Goal: Task Accomplishment & Management: Manage account settings

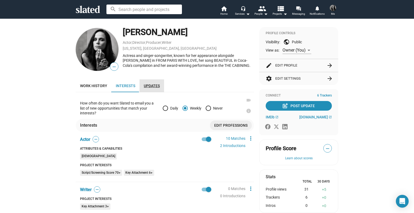
click at [147, 84] on span "Updates" at bounding box center [152, 86] width 16 height 4
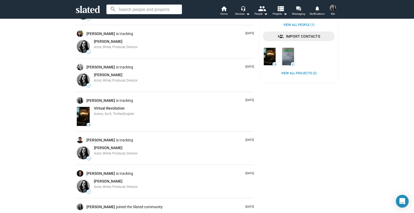
scroll to position [226, 0]
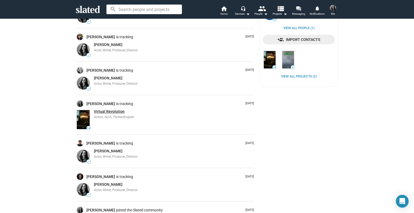
click at [110, 111] on span "Virtual Revolution" at bounding box center [109, 111] width 31 height 4
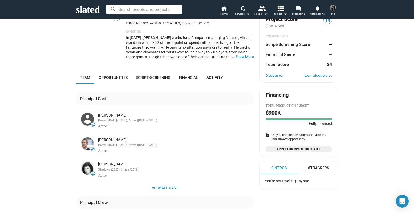
scroll to position [72, 0]
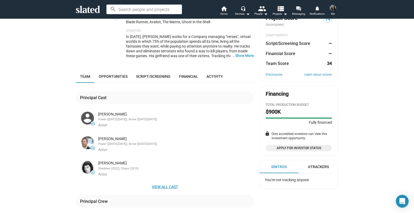
click at [159, 187] on span "View all cast" at bounding box center [165, 187] width 170 height 10
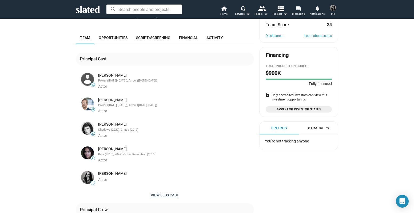
scroll to position [125, 0]
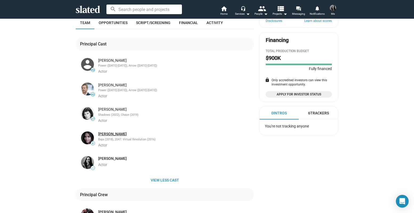
click at [103, 133] on link "Zoe Corraface" at bounding box center [112, 133] width 29 height 5
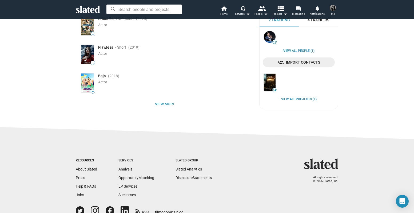
scroll to position [104, 0]
click at [165, 104] on span "View more" at bounding box center [165, 104] width 170 height 10
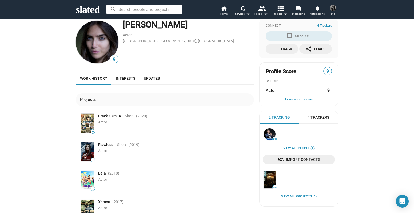
scroll to position [0, 0]
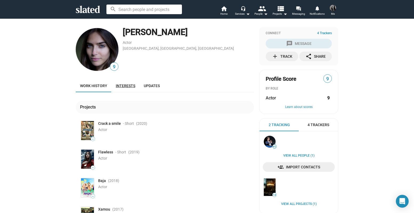
click at [125, 82] on link "Interests" at bounding box center [126, 85] width 28 height 13
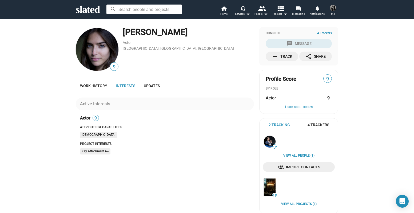
click at [101, 150] on mat-chip "Key Attachment 6+" at bounding box center [95, 151] width 30 height 6
click at [301, 105] on button "Learn about scores" at bounding box center [299, 107] width 66 height 4
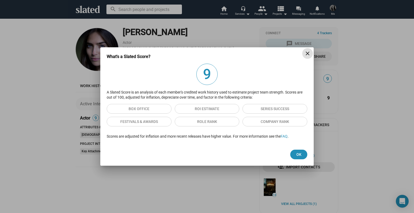
drag, startPoint x: 297, startPoint y: 153, endPoint x: 294, endPoint y: 149, distance: 4.8
click at [297, 152] on span "Ok" at bounding box center [299, 154] width 9 height 10
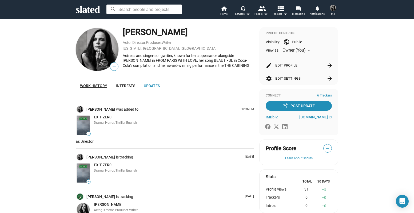
click at [80, 85] on span "Work history" at bounding box center [93, 86] width 27 height 4
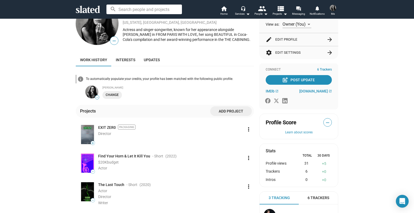
scroll to position [24, 0]
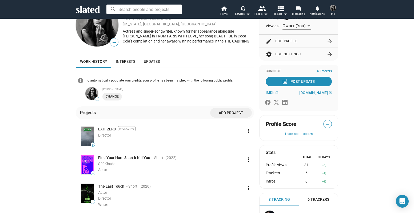
click at [80, 82] on mat-icon "info" at bounding box center [80, 80] width 6 height 6
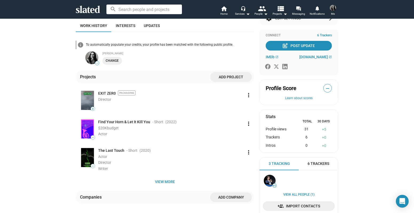
scroll to position [71, 0]
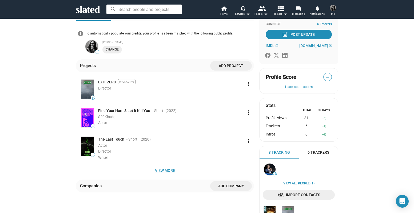
click at [163, 171] on span "View more" at bounding box center [165, 170] width 170 height 10
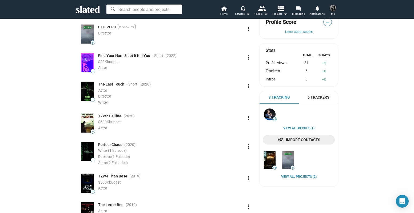
scroll to position [136, 0]
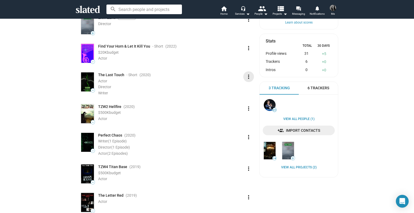
click at [246, 76] on mat-icon "more_vert" at bounding box center [249, 76] width 6 height 6
click at [230, 88] on button "Edit" at bounding box center [237, 88] width 30 height 9
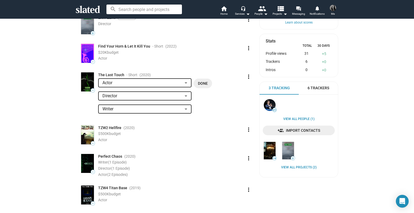
click at [184, 83] on div at bounding box center [186, 83] width 5 height 4
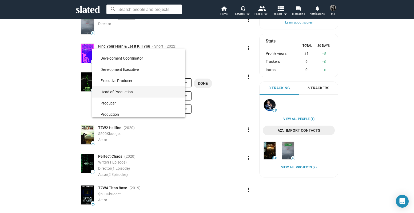
scroll to position [3532, 0]
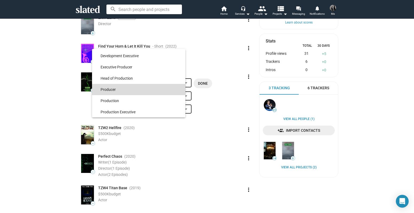
click at [152, 90] on span "Producer" at bounding box center [141, 89] width 81 height 11
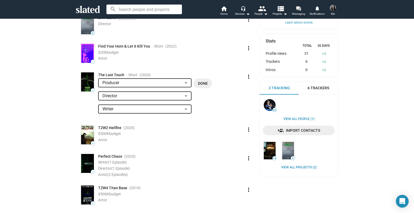
click at [202, 81] on span "Done" at bounding box center [203, 83] width 10 height 10
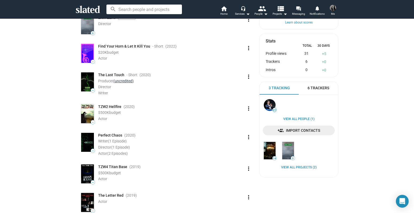
click at [129, 81] on link "(uncredited)" at bounding box center [123, 81] width 20 height 4
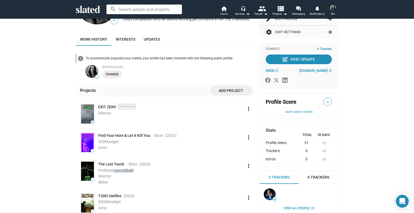
scroll to position [54, 0]
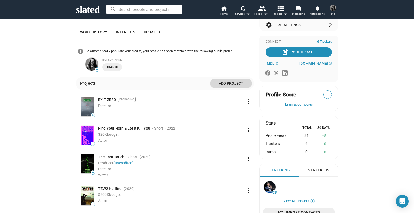
click at [223, 83] on span "Add project" at bounding box center [231, 83] width 33 height 10
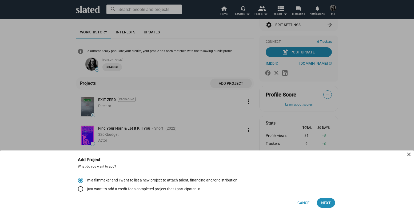
click at [101, 189] on span "I just want to add a credit for a completed project that I participated in" at bounding box center [141, 188] width 117 height 5
click at [83, 189] on input "I just want to add a credit for a completed project that I participated in" at bounding box center [80, 188] width 5 height 5
radio input "true"
click at [326, 202] on span "Next" at bounding box center [326, 203] width 10 height 10
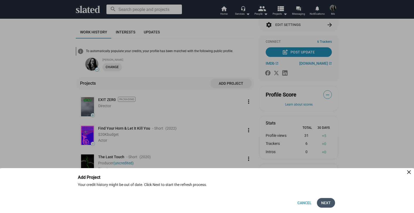
click at [326, 203] on span "Next" at bounding box center [326, 203] width 10 height 10
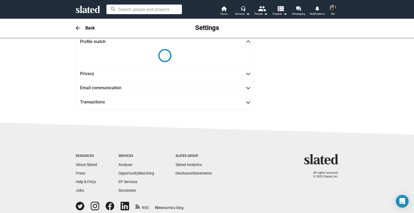
scroll to position [0, 0]
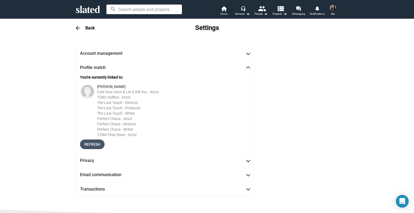
click at [99, 143] on button "Refresh" at bounding box center [92, 144] width 25 height 10
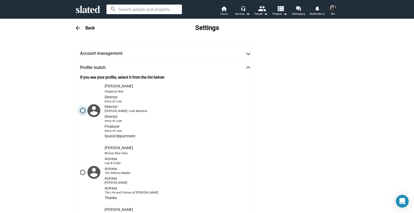
click at [81, 111] on span at bounding box center [82, 110] width 5 height 5
click at [81, 111] on input "[PERSON_NAME] Noir Director Army of Love Director [PERSON_NAME]: Love Machine D…" at bounding box center [82, 110] width 5 height 5
radio input "true"
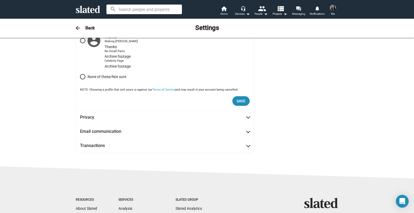
scroll to position [478, 0]
click at [240, 102] on span "Save" at bounding box center [241, 102] width 9 height 10
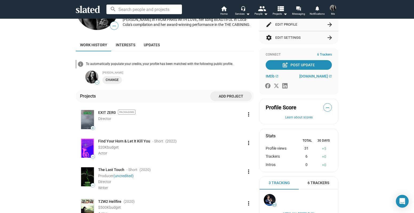
scroll to position [41, 0]
